Goal: Check status

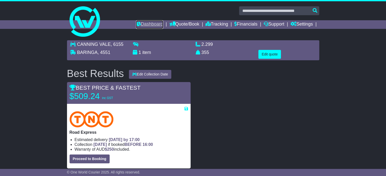
click at [139, 23] on link "Dashboard" at bounding box center [149, 24] width 27 height 9
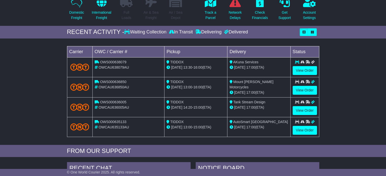
scroll to position [25, 0]
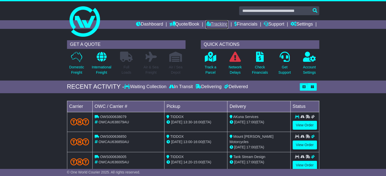
click at [213, 23] on link "Tracking" at bounding box center [217, 24] width 22 height 9
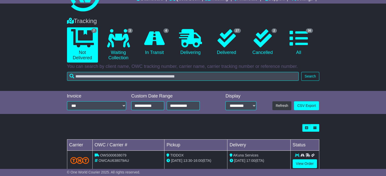
scroll to position [25, 0]
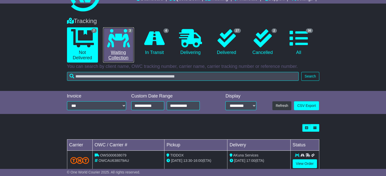
click at [118, 50] on link "3 Waiting Collection" at bounding box center [118, 44] width 31 height 35
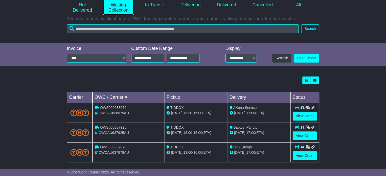
scroll to position [77, 0]
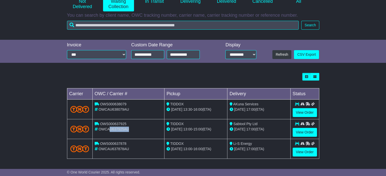
drag, startPoint x: 109, startPoint y: 129, endPoint x: 128, endPoint y: 129, distance: 19.8
click at [128, 129] on span "OWCAU637925AU" at bounding box center [113, 129] width 30 height 4
drag, startPoint x: 108, startPoint y: 130, endPoint x: 128, endPoint y: 130, distance: 20.1
click at [128, 130] on span "OWCAU637925AU" at bounding box center [113, 129] width 30 height 4
